Goal: Information Seeking & Learning: Stay updated

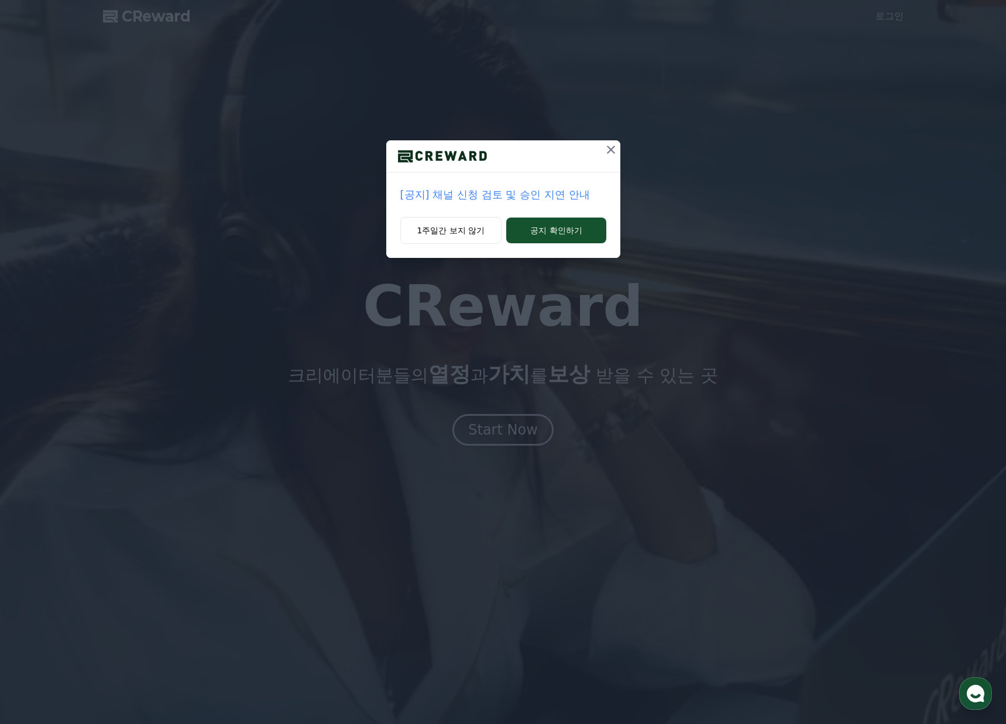
click at [540, 194] on p "[공지] 채널 신청 검토 및 승인 지연 안내" at bounding box center [503, 195] width 206 height 16
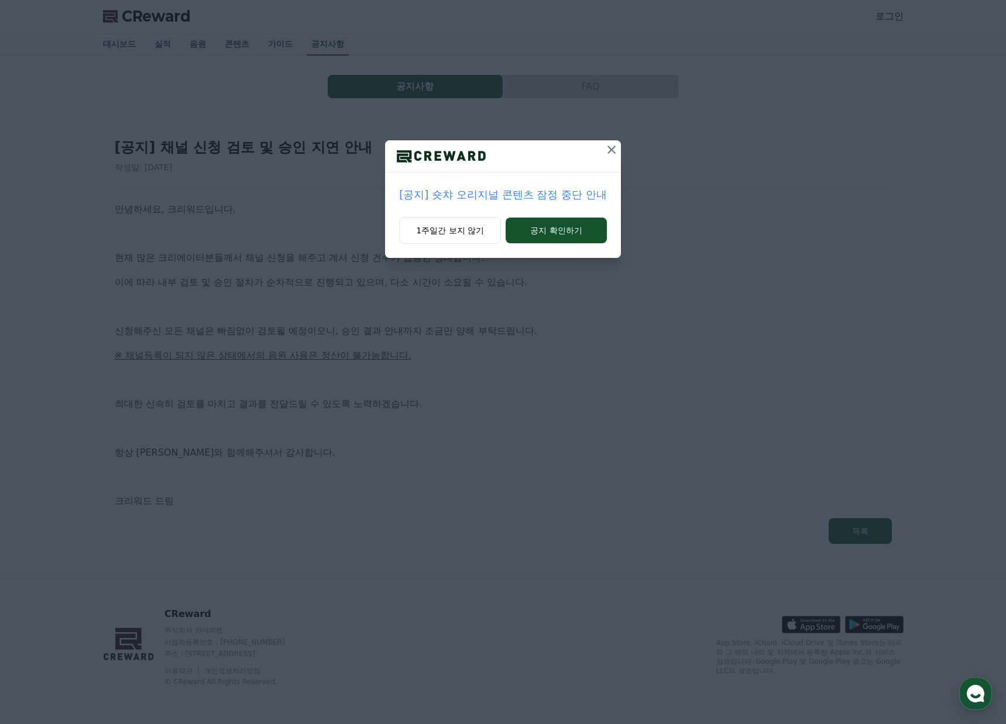
click at [555, 200] on p "[공지] 숏챠 오리지널 콘텐츠 잠정 중단 안내" at bounding box center [502, 195] width 207 height 16
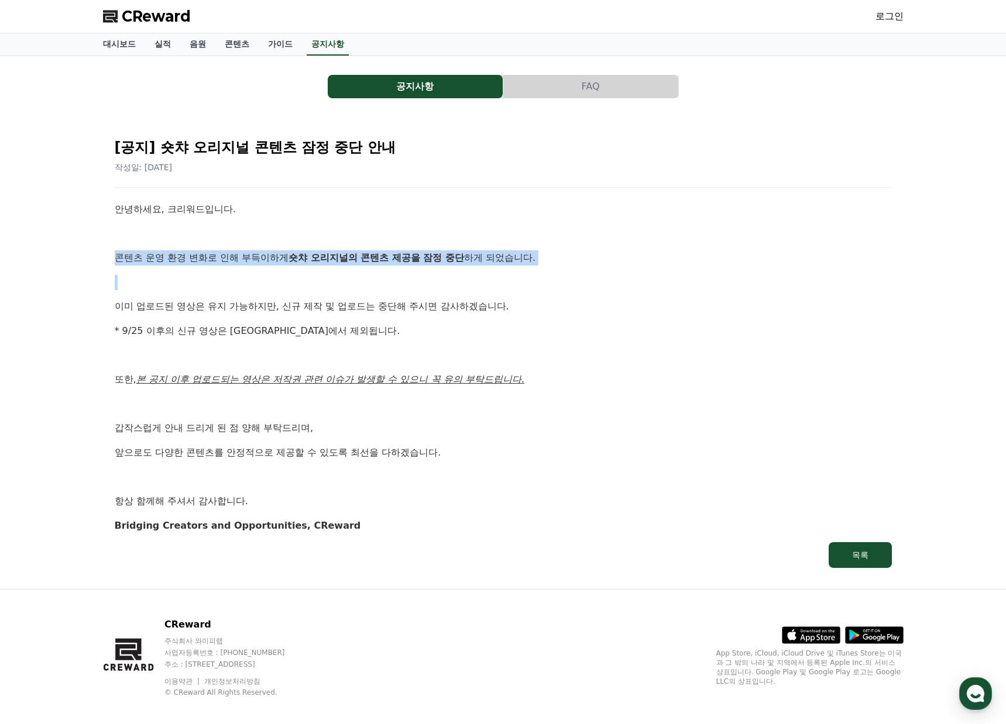
drag, startPoint x: 118, startPoint y: 260, endPoint x: 492, endPoint y: 272, distance: 373.5
click at [491, 271] on div "안녕하세요, 크리워드입니다. 콘텐츠 운영 환경 변화로 인해 부득이하게 숏챠 오리지널의 콘텐츠 제공을 잠정 중단 하게 되었습니다. 이미 업로드된…" at bounding box center [503, 367] width 777 height 331
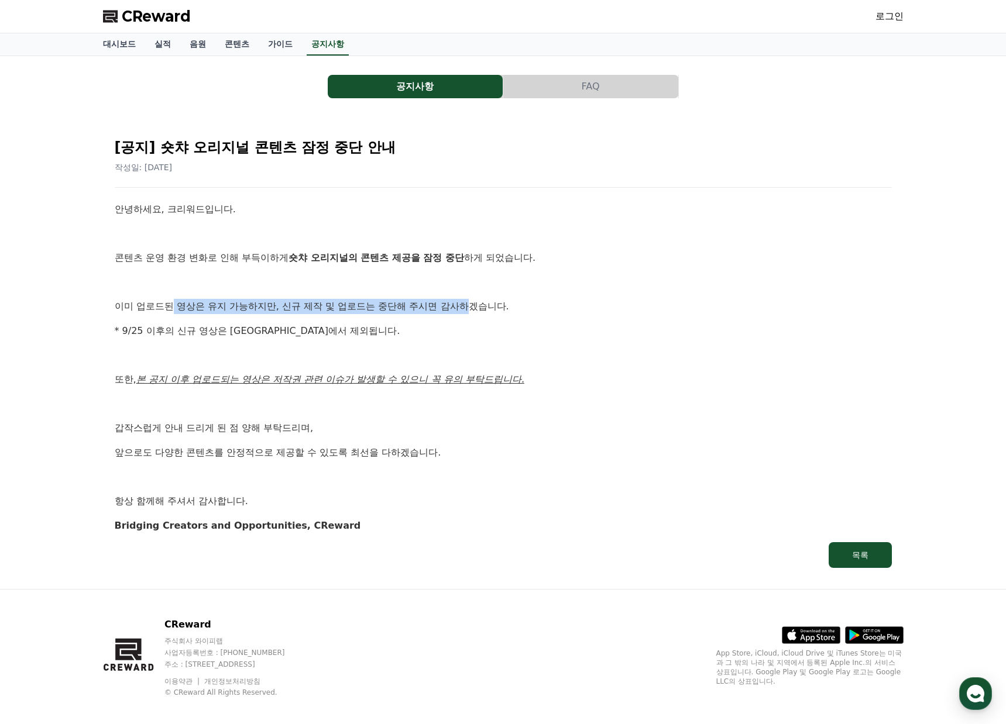
drag, startPoint x: 459, startPoint y: 308, endPoint x: 175, endPoint y: 310, distance: 283.8
click at [175, 310] on p "이미 업로드된 영상은 유지 가능하지만, 신규 제작 및 업로드는 중단해 주시면 감사하겠습니다." at bounding box center [503, 306] width 777 height 15
click at [181, 309] on p "이미 업로드된 영상은 유지 가능하지만, 신규 제작 및 업로드는 중단해 주시면 감사하겠습니다." at bounding box center [503, 306] width 777 height 15
drag, startPoint x: 228, startPoint y: 309, endPoint x: 459, endPoint y: 309, distance: 231.7
click at [459, 309] on p "이미 업로드된 영상은 유지 가능하지만, 신규 제작 및 업로드는 중단해 주시면 감사하겠습니다." at bounding box center [503, 306] width 777 height 15
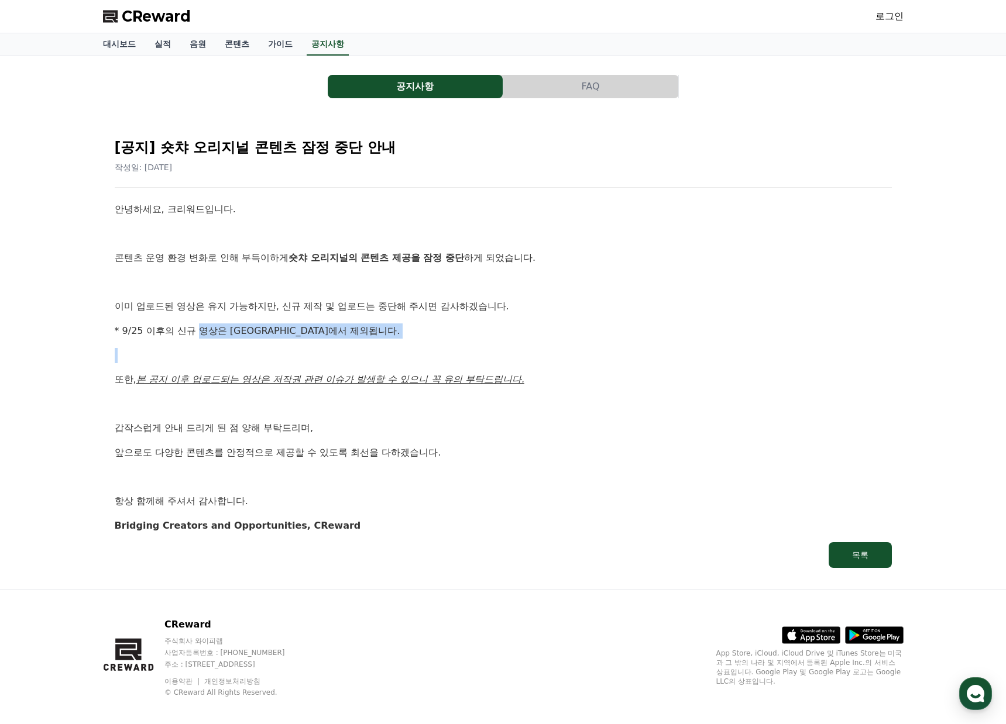
drag, startPoint x: 417, startPoint y: 339, endPoint x: 180, endPoint y: 329, distance: 237.8
click at [198, 336] on div "안녕하세요, 크리워드입니다. 콘텐츠 운영 환경 변화로 인해 부득이하게 숏챠 오리지널의 콘텐츠 제공을 잠정 중단 하게 되었습니다. 이미 업로드된…" at bounding box center [503, 367] width 777 height 331
click at [177, 328] on p "* 9/25 이후의 신규 영상은 정산에서 제외됩니다." at bounding box center [503, 331] width 777 height 15
drag, startPoint x: 154, startPoint y: 328, endPoint x: 265, endPoint y: 327, distance: 110.0
click at [265, 327] on p "* 9/25 이후의 신규 영상은 정산에서 제외됩니다." at bounding box center [503, 331] width 777 height 15
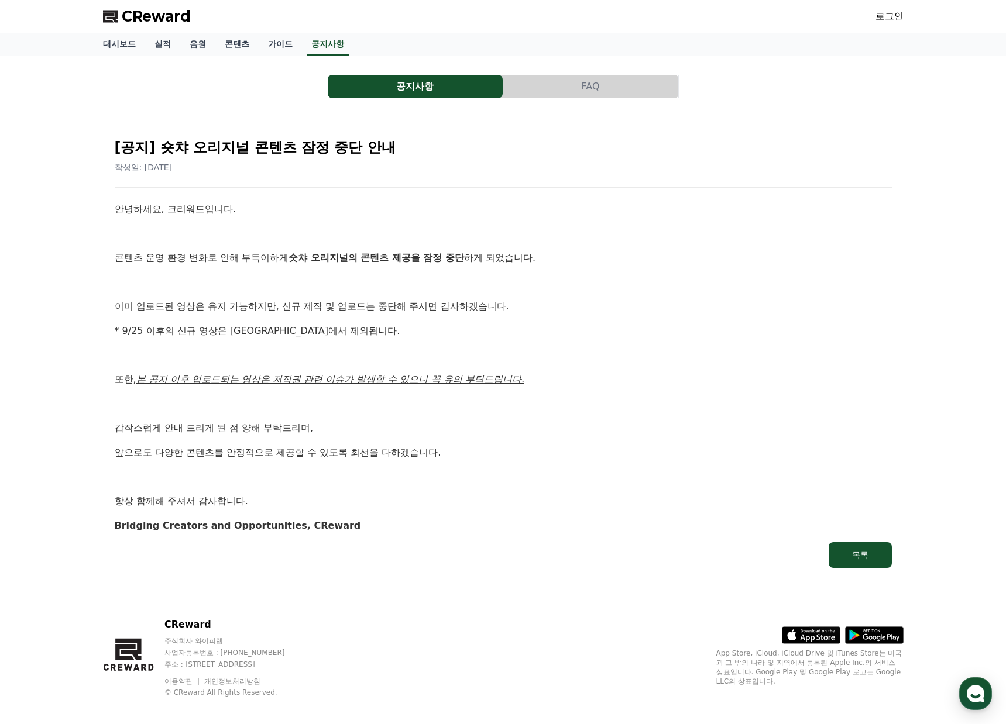
drag, startPoint x: 473, startPoint y: 393, endPoint x: 156, endPoint y: 387, distance: 316.7
click at [169, 390] on div "안녕하세요, 크리워드입니다. 콘텐츠 운영 환경 변화로 인해 부득이하게 숏챠 오리지널의 콘텐츠 제공을 잠정 중단 하게 되었습니다. 이미 업로드된…" at bounding box center [503, 367] width 777 height 331
click at [156, 387] on p "또한, 본 공지 이후 업로드되는 영상은 저작권 관련 이슈가 발생할 수 있으니 꼭 유의 부탁드립니다." at bounding box center [503, 379] width 777 height 15
drag, startPoint x: 183, startPoint y: 378, endPoint x: 444, endPoint y: 375, distance: 261.0
click at [417, 375] on u "본 공지 이후 업로드되는 영상은 저작권 관련 이슈가 발생할 수 있으니 꼭 유의 부탁드립니다." at bounding box center [330, 379] width 388 height 11
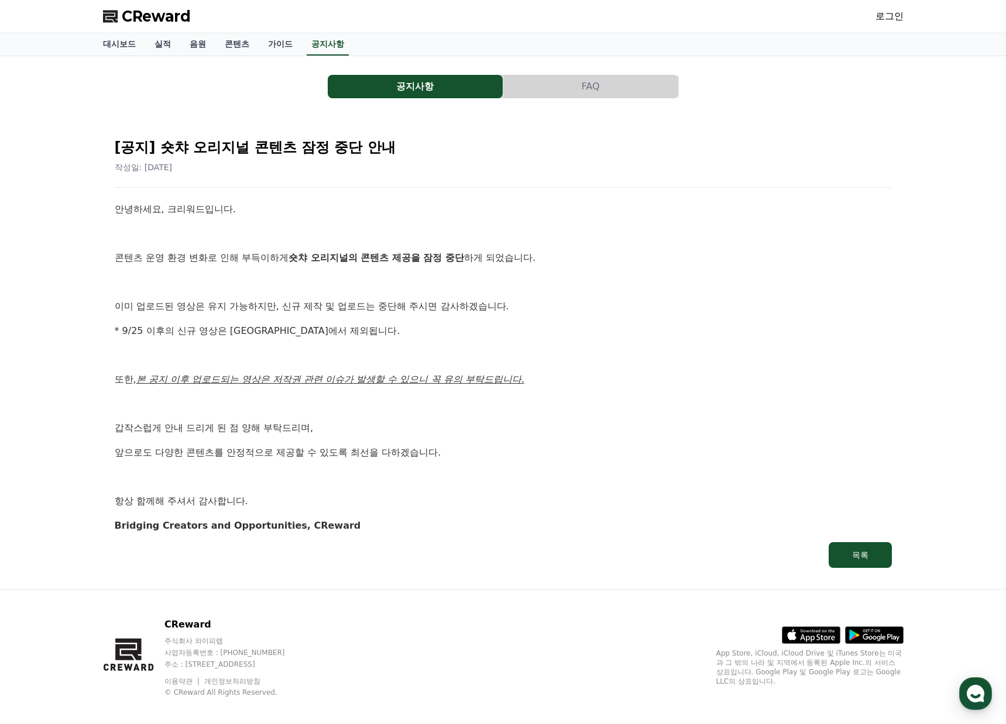
drag, startPoint x: 444, startPoint y: 375, endPoint x: 430, endPoint y: 390, distance: 21.1
click at [444, 375] on u "본 공지 이후 업로드되는 영상은 저작권 관련 이슈가 발생할 수 있으니 꼭 유의 부탁드립니다." at bounding box center [330, 379] width 388 height 11
drag, startPoint x: 222, startPoint y: 423, endPoint x: 107, endPoint y: 420, distance: 115.9
click at [111, 421] on div "[공지] 숏챠 오리지널 콘텐츠 잠정 중단 안내 작성일: 2025-09-25 안녕하세요, 크리워드입니다. 콘텐츠 운영 환경 변화로 인해 부득이하…" at bounding box center [503, 349] width 791 height 454
click at [107, 420] on div "[공지] 숏챠 오리지널 콘텐츠 잠정 중단 안내 작성일: 2025-09-25 안녕하세요, 크리워드입니다. 콘텐츠 운영 환경 변화로 인해 부득이하…" at bounding box center [503, 348] width 801 height 463
